Goal: Use online tool/utility: Utilize a website feature to perform a specific function

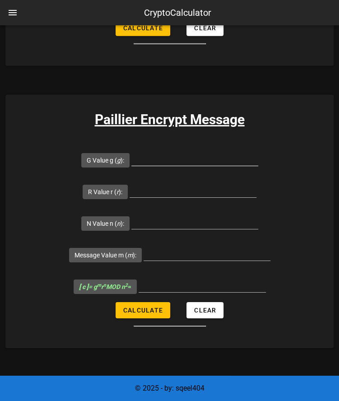
scroll to position [773, 0]
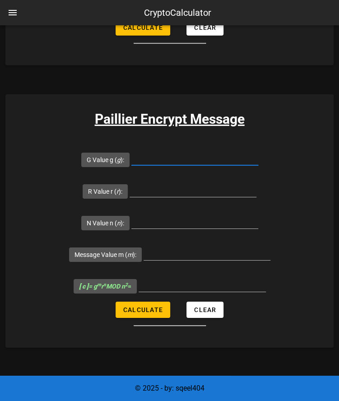
click at [174, 157] on input "G Value g ( g ):" at bounding box center [195, 158] width 127 height 14
type input "7109"
click at [184, 191] on input "R Value r ( r ):" at bounding box center [193, 190] width 127 height 14
type input "72"
click at [187, 218] on input "N Value n ( n ):" at bounding box center [195, 221] width 127 height 14
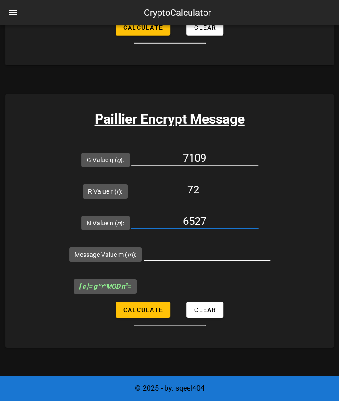
type input "6527"
click at [188, 249] on input "Message Value m ( m ):" at bounding box center [207, 253] width 127 height 14
click at [205, 180] on div "72" at bounding box center [193, 192] width 127 height 30
click at [210, 185] on input "72" at bounding box center [193, 190] width 127 height 14
type input "71"
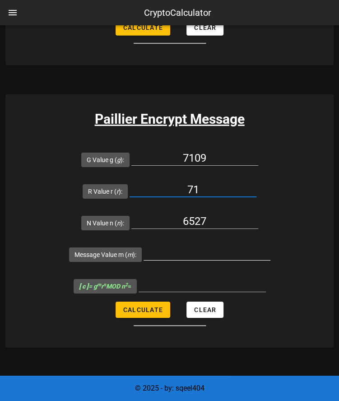
click at [194, 254] on input "Message Value m ( m ):" at bounding box center [207, 253] width 127 height 14
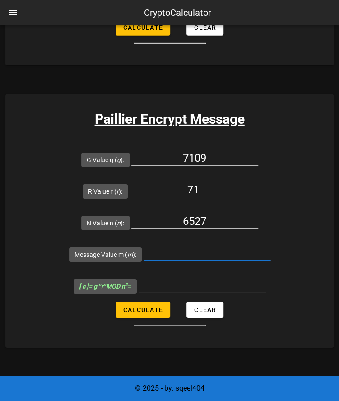
paste input "000100000000"
type input "000100000000"
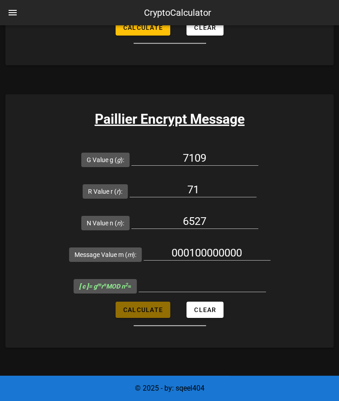
click at [146, 311] on span "Calculate" at bounding box center [143, 309] width 40 height 7
type input "40299835"
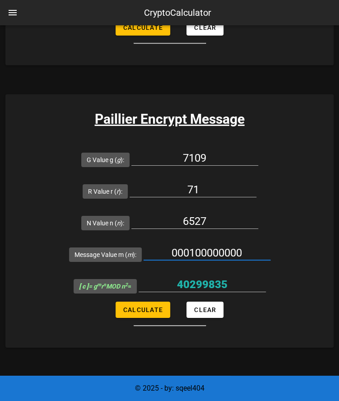
click at [219, 249] on input "000100000000" at bounding box center [207, 253] width 127 height 14
type input "256"
click at [144, 309] on span "Calculate" at bounding box center [143, 309] width 40 height 7
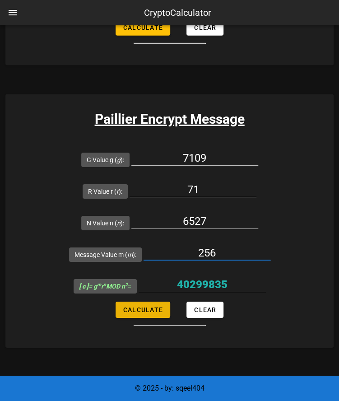
type input "41789569"
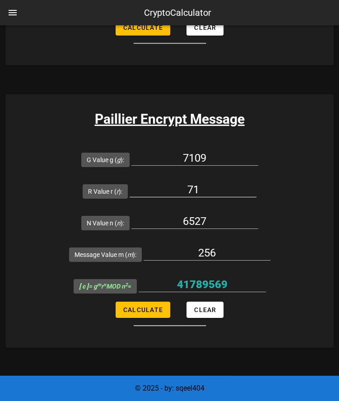
click at [210, 188] on input "71" at bounding box center [193, 190] width 127 height 14
type input "72"
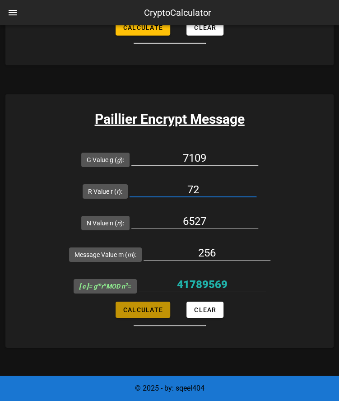
click at [149, 310] on span "Calculate" at bounding box center [143, 309] width 40 height 7
type input "34603503"
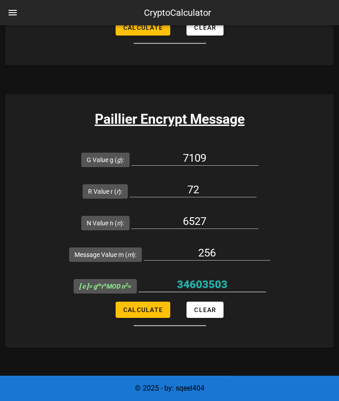
click at [225, 282] on input "34603503" at bounding box center [202, 284] width 127 height 14
click at [235, 264] on div at bounding box center [207, 267] width 127 height 6
click at [210, 183] on input "72" at bounding box center [193, 190] width 127 height 14
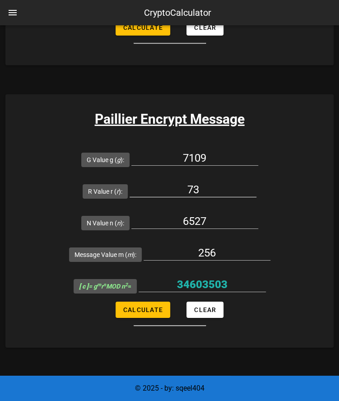
click at [211, 184] on input "73" at bounding box center [193, 190] width 127 height 14
click at [220, 186] on input "73" at bounding box center [193, 190] width 127 height 14
type input "73"
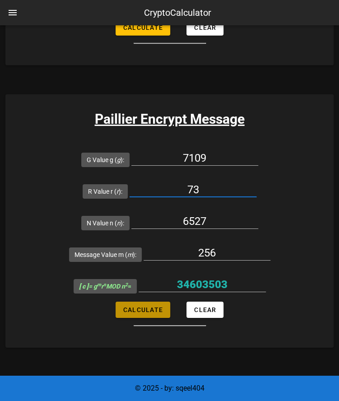
click at [142, 306] on span "Calculate" at bounding box center [143, 309] width 40 height 7
type input "35825844"
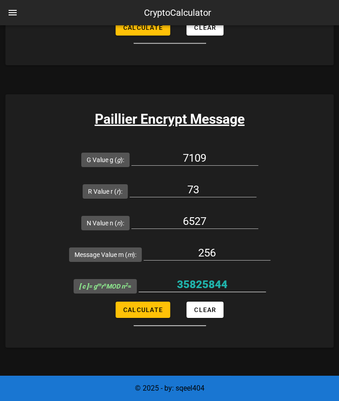
click at [222, 279] on input "35825844" at bounding box center [202, 284] width 127 height 14
click at [258, 267] on div at bounding box center [207, 267] width 127 height 6
click at [202, 183] on input "73" at bounding box center [193, 190] width 127 height 14
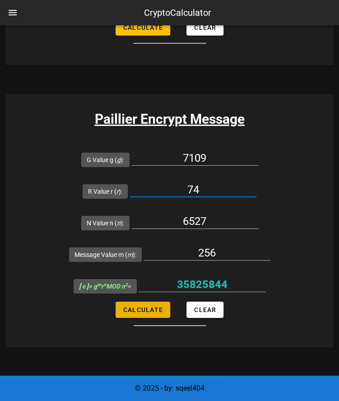
type input "74"
click at [150, 312] on button "Calculate" at bounding box center [143, 310] width 55 height 16
type input "25397270"
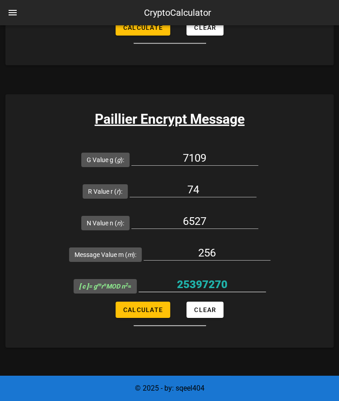
click at [214, 283] on input "25397270" at bounding box center [202, 284] width 127 height 14
click at [239, 188] on input "74" at bounding box center [193, 190] width 127 height 14
type input "75"
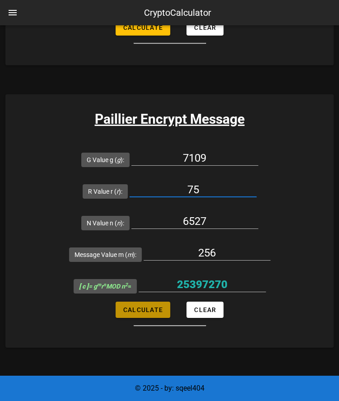
click at [157, 310] on span "Calculate" at bounding box center [143, 309] width 40 height 7
type input "32815599"
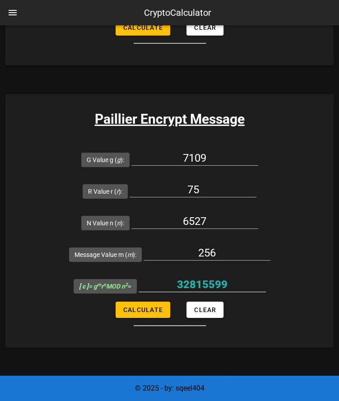
click at [203, 287] on input "32815599" at bounding box center [202, 284] width 127 height 14
click at [221, 205] on div at bounding box center [193, 204] width 127 height 6
click at [207, 184] on input "75" at bounding box center [193, 190] width 127 height 14
click at [210, 185] on input "76" at bounding box center [193, 190] width 127 height 14
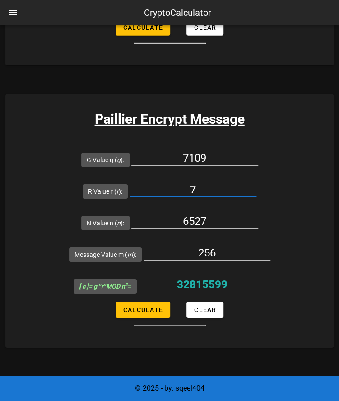
type input "75"
click at [227, 250] on input "256" at bounding box center [207, 253] width 127 height 14
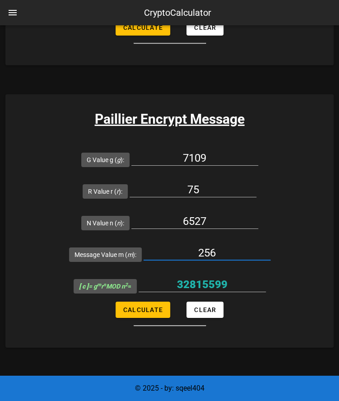
click at [227, 250] on input "256" at bounding box center [207, 253] width 127 height 14
type input "16"
click at [140, 310] on span "Calculate" at bounding box center [143, 309] width 40 height 7
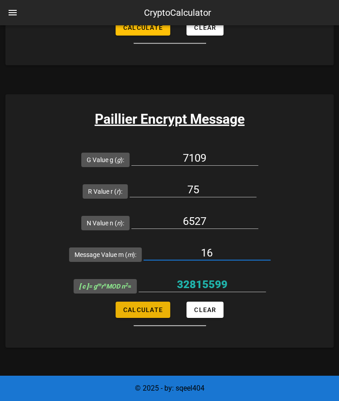
type input "14145329"
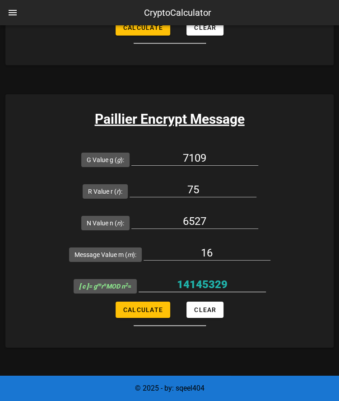
click at [224, 281] on input "14145329" at bounding box center [202, 284] width 127 height 14
click at [213, 190] on input "75" at bounding box center [193, 190] width 127 height 14
type input "76"
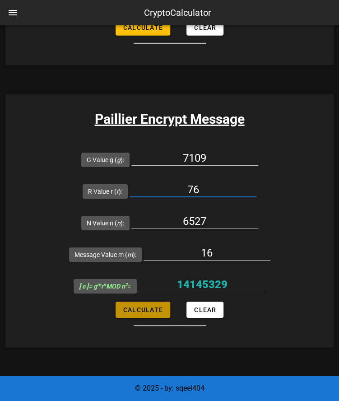
click at [160, 309] on span "Calculate" at bounding box center [143, 309] width 40 height 7
type input "1127032"
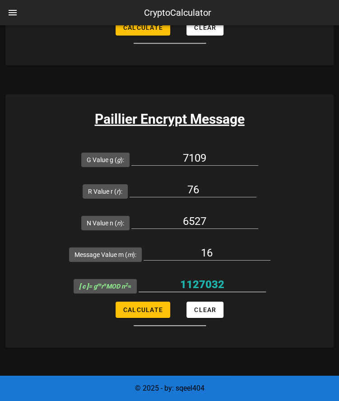
click at [209, 284] on input "1127032" at bounding box center [202, 284] width 127 height 14
click at [201, 183] on input "76" at bounding box center [193, 190] width 127 height 14
type input "77"
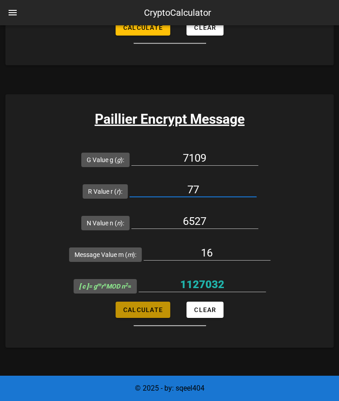
click at [143, 311] on span "Calculate" at bounding box center [143, 309] width 40 height 7
type input "34187109"
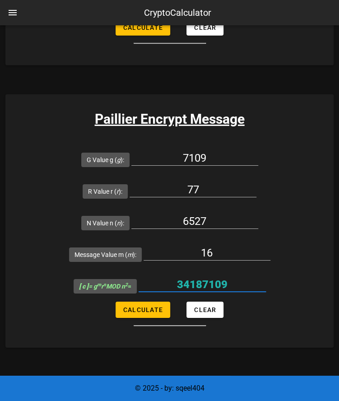
click at [200, 285] on input "34187109" at bounding box center [202, 284] width 127 height 14
click at [236, 253] on input "16" at bounding box center [207, 253] width 127 height 14
click at [266, 278] on input "34187109" at bounding box center [202, 284] width 127 height 14
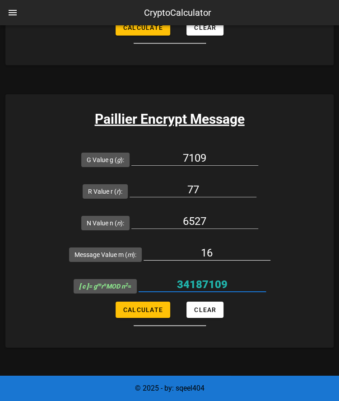
click at [221, 249] on input "16" at bounding box center [207, 253] width 127 height 14
type input "1"
click at [212, 186] on input "77" at bounding box center [193, 190] width 127 height 14
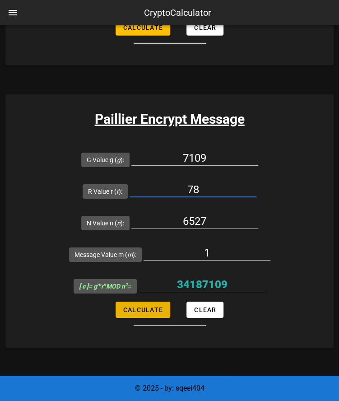
type input "78"
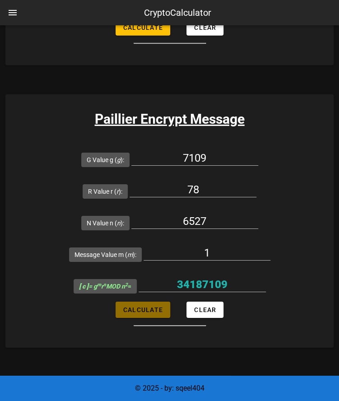
click at [150, 306] on span "Calculate" at bounding box center [143, 309] width 40 height 7
type input "4393939"
click at [207, 287] on input "4393939" at bounding box center [202, 284] width 127 height 14
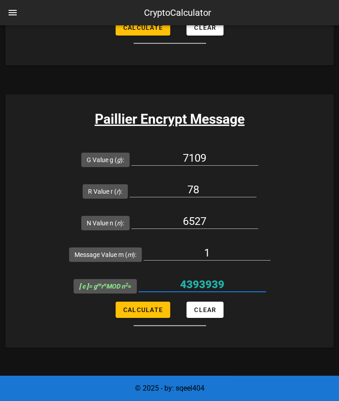
click at [207, 287] on input "4393939" at bounding box center [202, 284] width 127 height 14
click at [216, 258] on input "1" at bounding box center [207, 253] width 127 height 14
click at [212, 187] on input "78" at bounding box center [193, 190] width 127 height 14
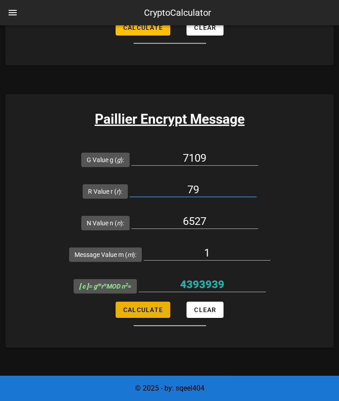
type input "79"
click at [155, 306] on span "Calculate" at bounding box center [143, 309] width 40 height 7
type input "7039213"
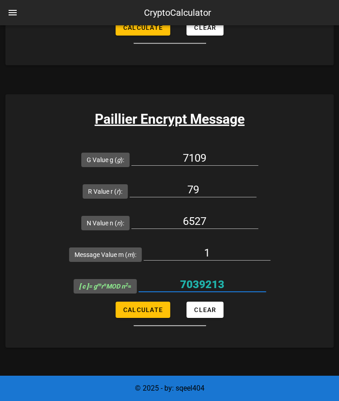
click at [211, 287] on input "7039213" at bounding box center [202, 284] width 127 height 14
click at [214, 183] on input "79" at bounding box center [193, 190] width 127 height 14
type input "7"
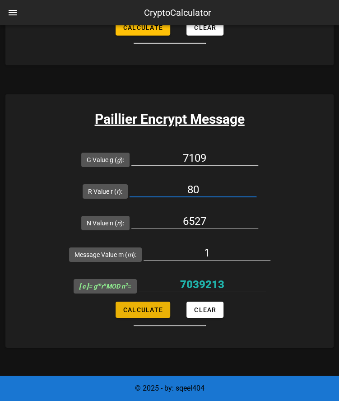
type input "80"
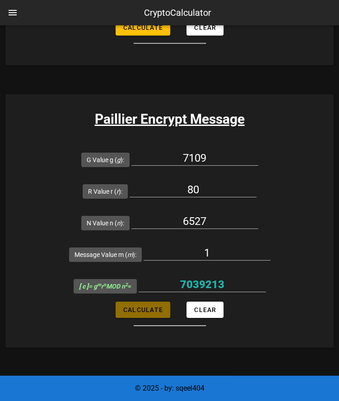
click at [142, 311] on span "Calculate" at bounding box center [143, 309] width 40 height 7
type input "40333182"
click at [198, 286] on input "40333182" at bounding box center [202, 284] width 127 height 14
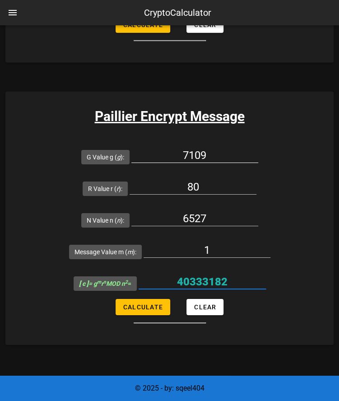
scroll to position [776, 0]
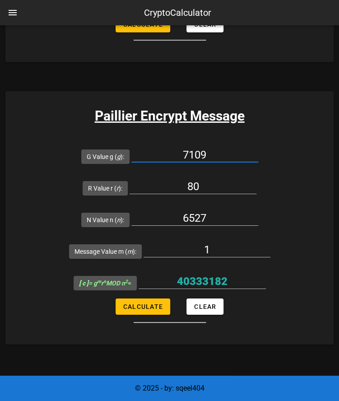
click at [232, 152] on input "7109" at bounding box center [195, 155] width 127 height 14
click at [205, 150] on input "7109" at bounding box center [195, 155] width 127 height 14
type input "7019"
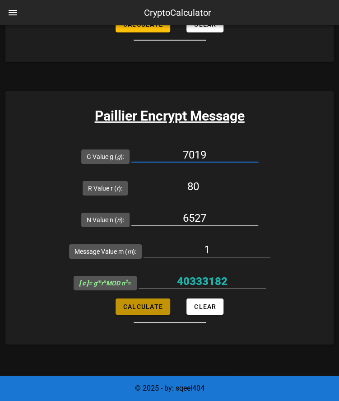
click at [143, 308] on span "Calculate" at bounding box center [143, 306] width 40 height 7
click at [235, 157] on input "7019" at bounding box center [195, 155] width 127 height 14
click at [224, 189] on input "80" at bounding box center [193, 186] width 127 height 14
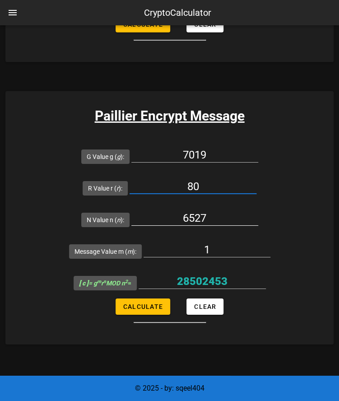
click at [213, 217] on input "6527" at bounding box center [195, 218] width 127 height 14
click at [222, 258] on div "1" at bounding box center [207, 255] width 127 height 24
click at [219, 274] on input "28502453" at bounding box center [202, 281] width 127 height 14
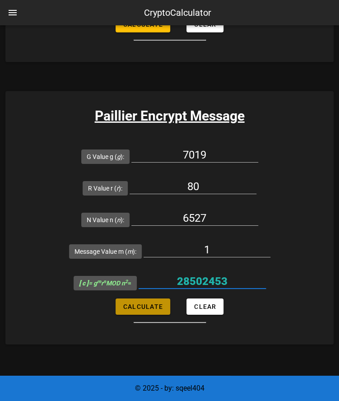
click at [145, 300] on button "Calculate" at bounding box center [143, 307] width 55 height 16
type input "28502453"
